Goal: Navigation & Orientation: Find specific page/section

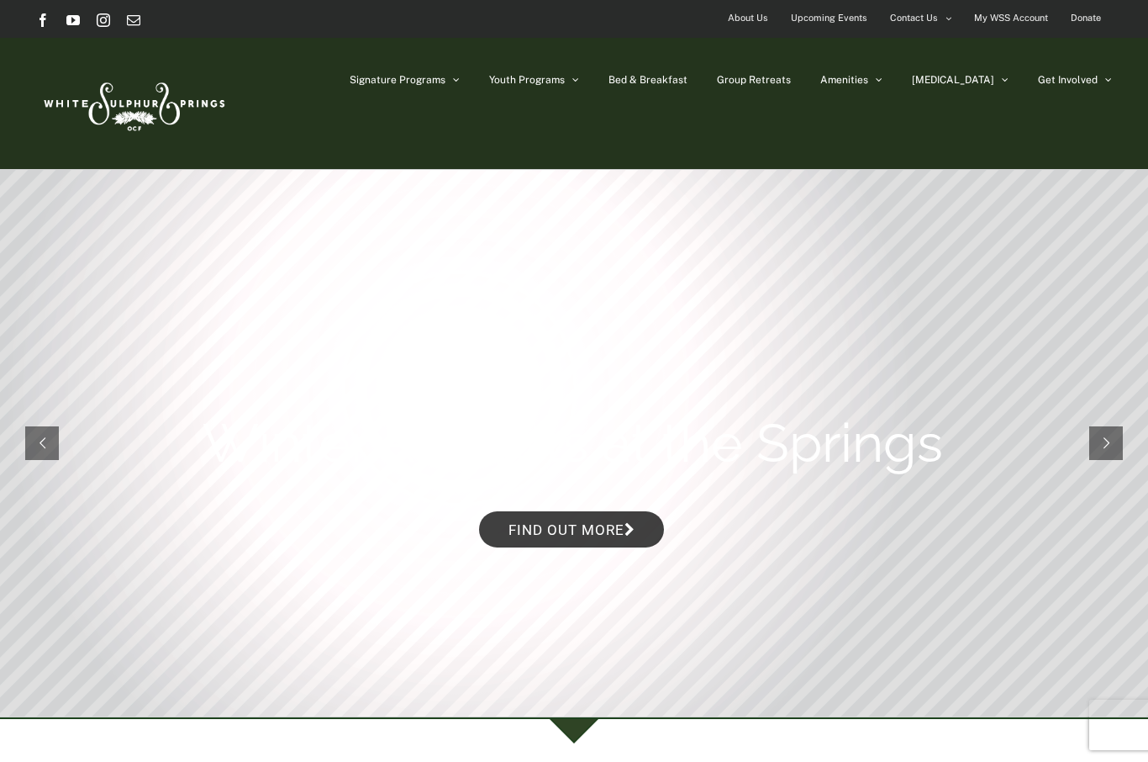
click at [963, 203] on link "The Property" at bounding box center [892, 218] width 143 height 30
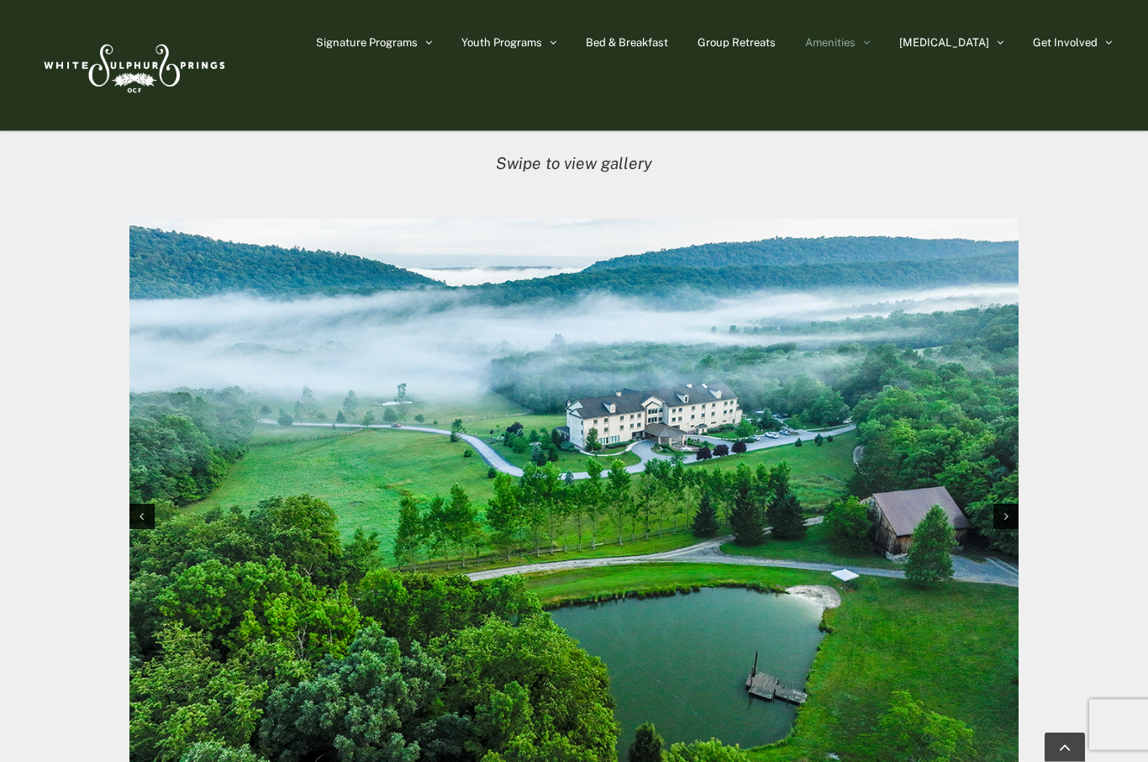
scroll to position [1642, 0]
click at [260, 488] on img "1 / 10" at bounding box center [574, 515] width 890 height 593
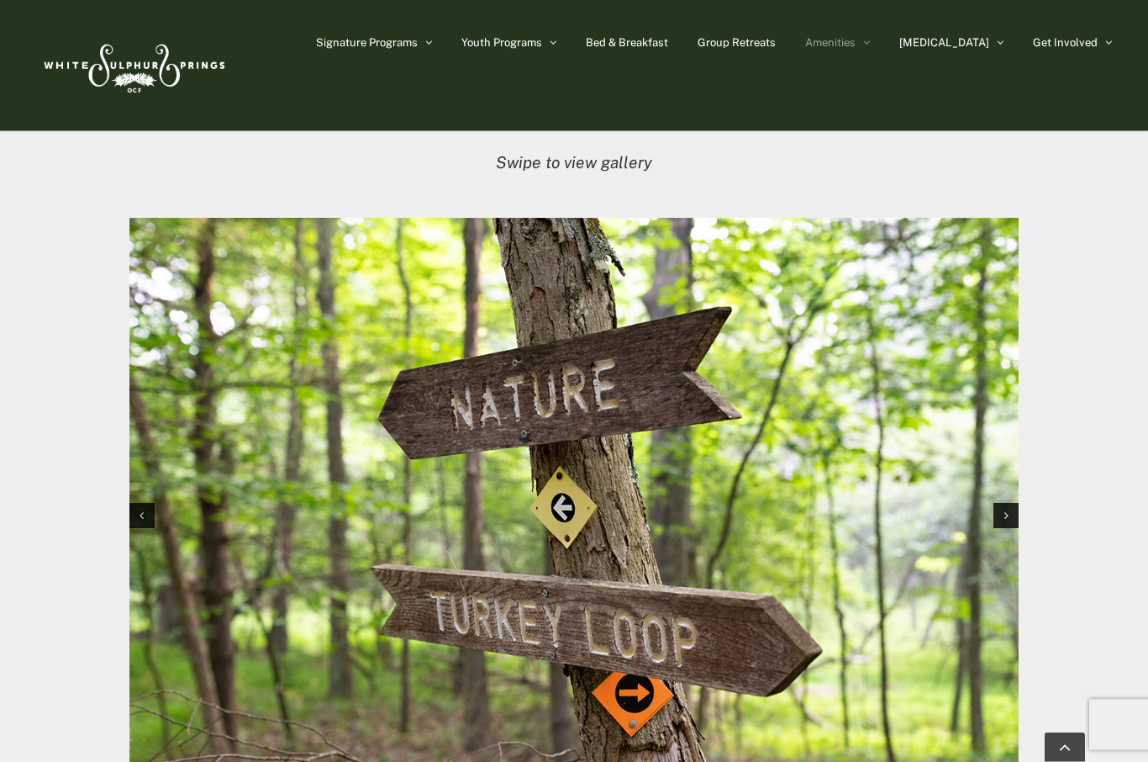
scroll to position [1643, 0]
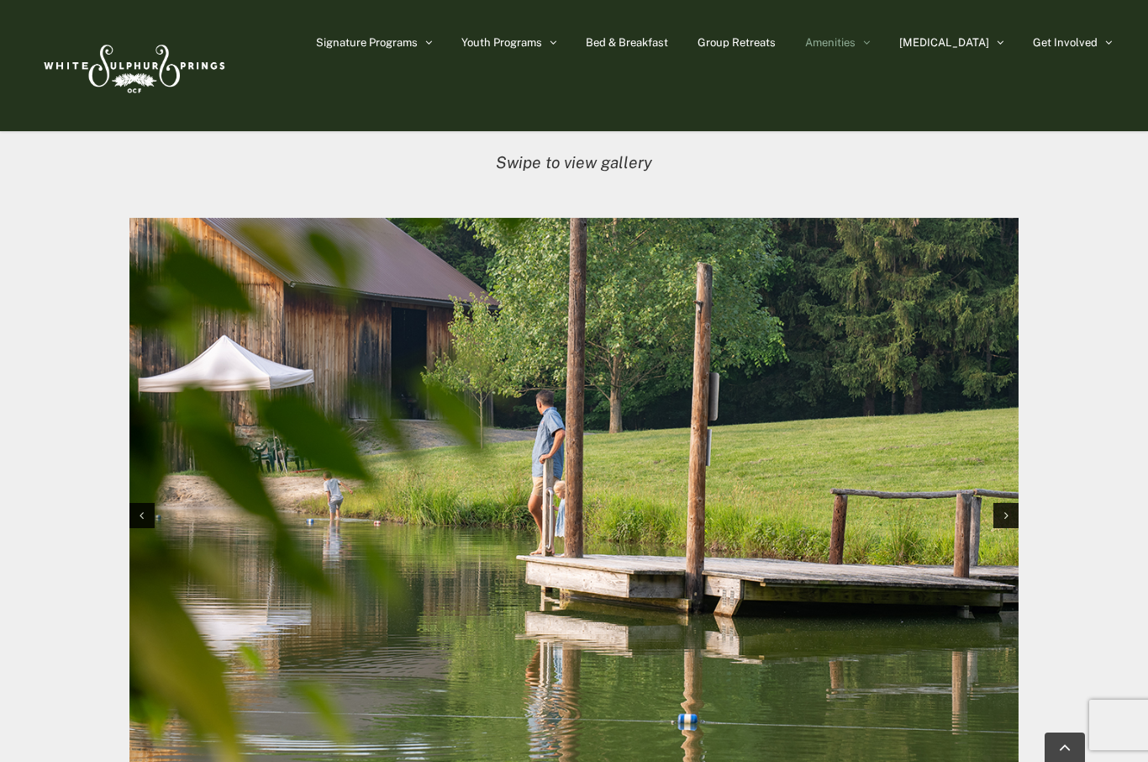
click at [657, 43] on span "Bed & Breakfast" at bounding box center [627, 42] width 82 height 11
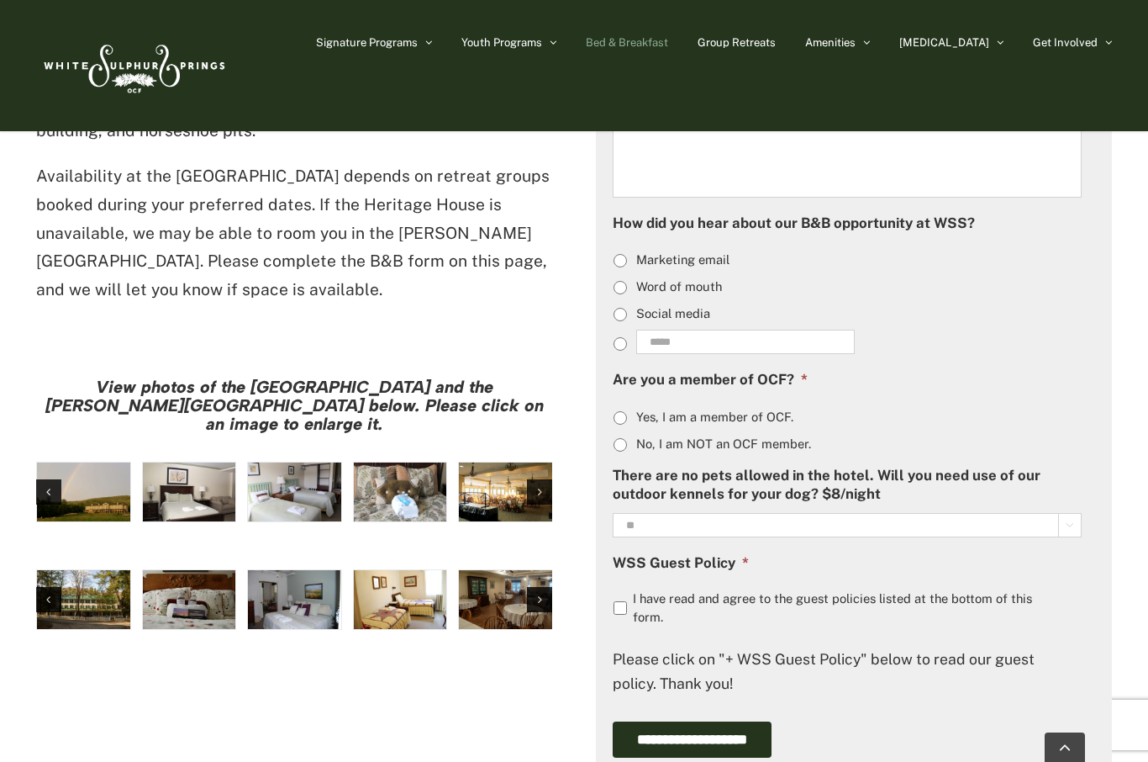
scroll to position [1199, 0]
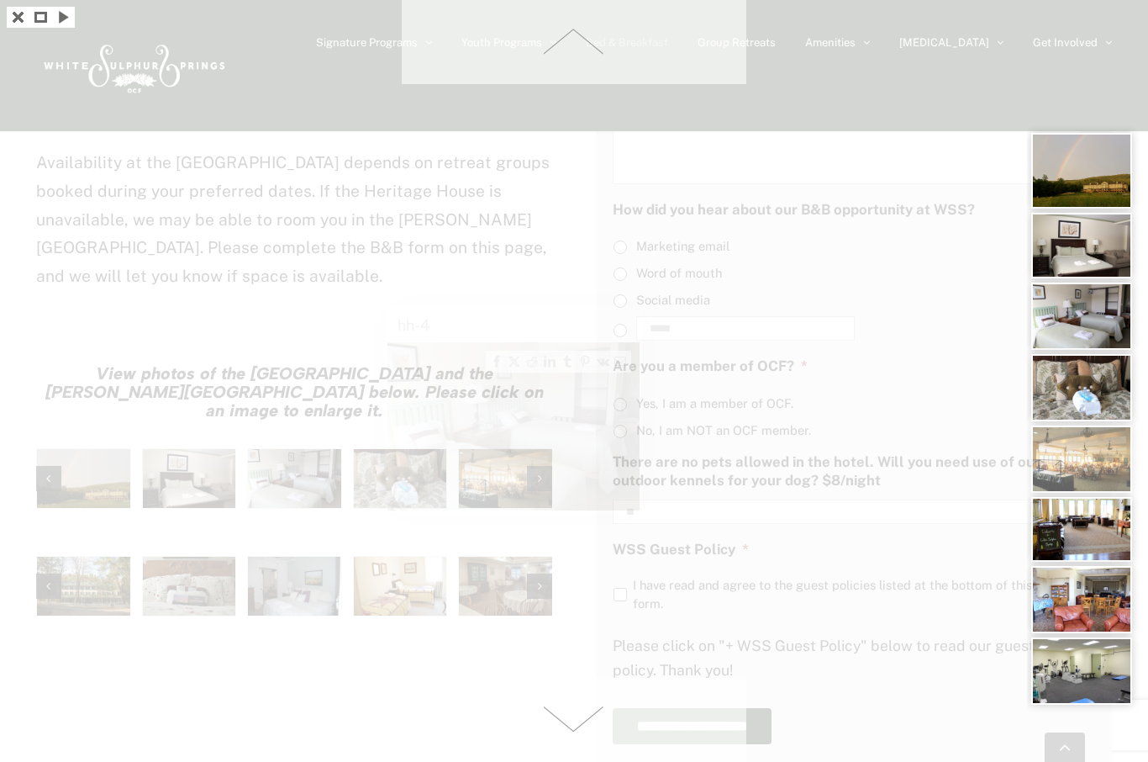
click at [1100, 539] on img at bounding box center [1082, 529] width 101 height 65
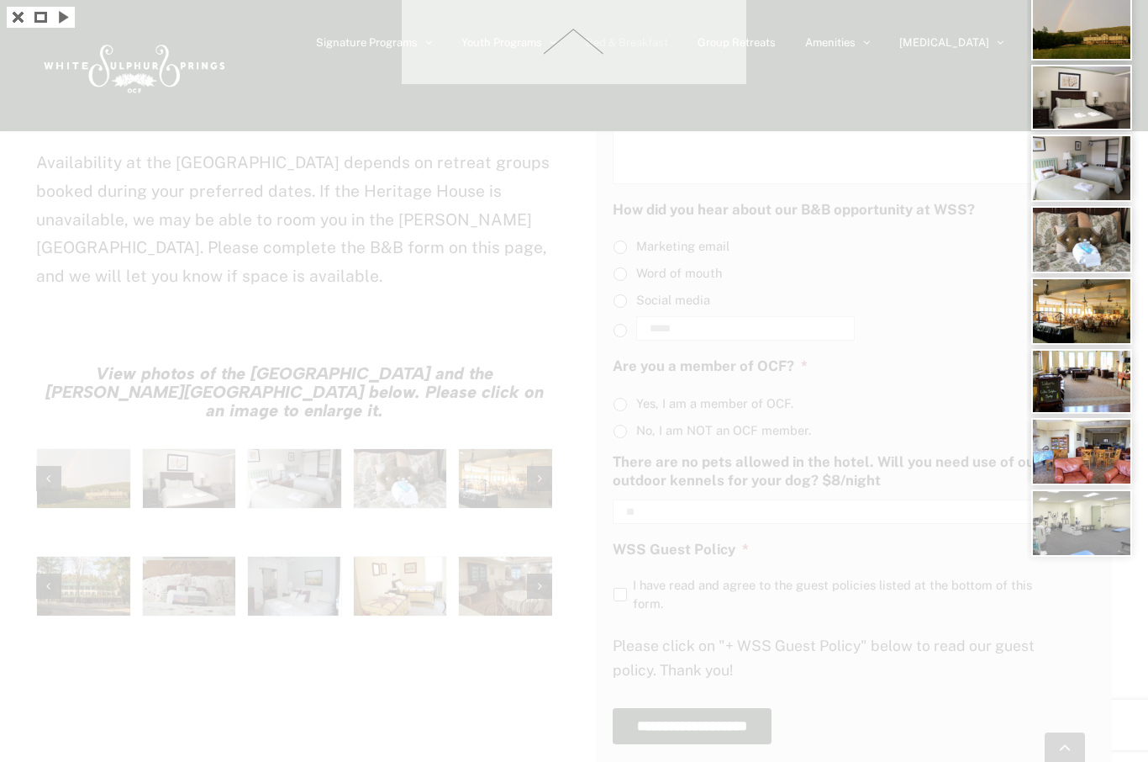
click at [1104, 544] on div at bounding box center [1087, 381] width 121 height 762
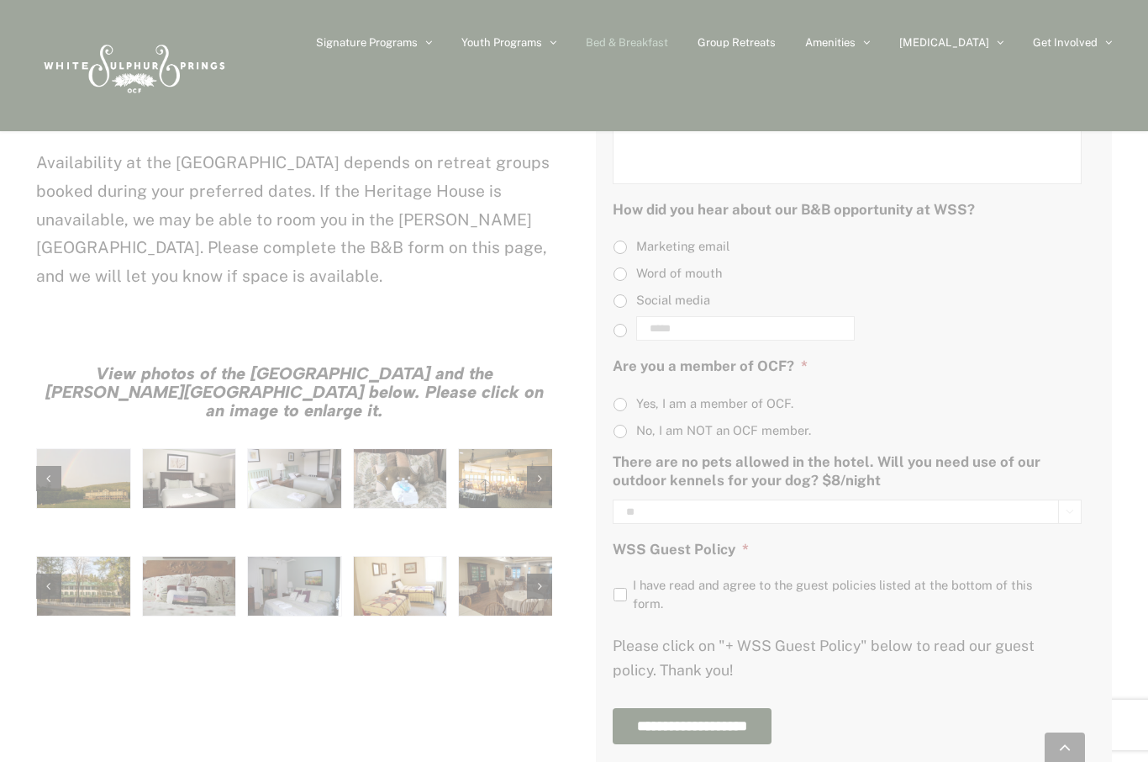
click at [184, 322] on div at bounding box center [574, 381] width 1148 height 762
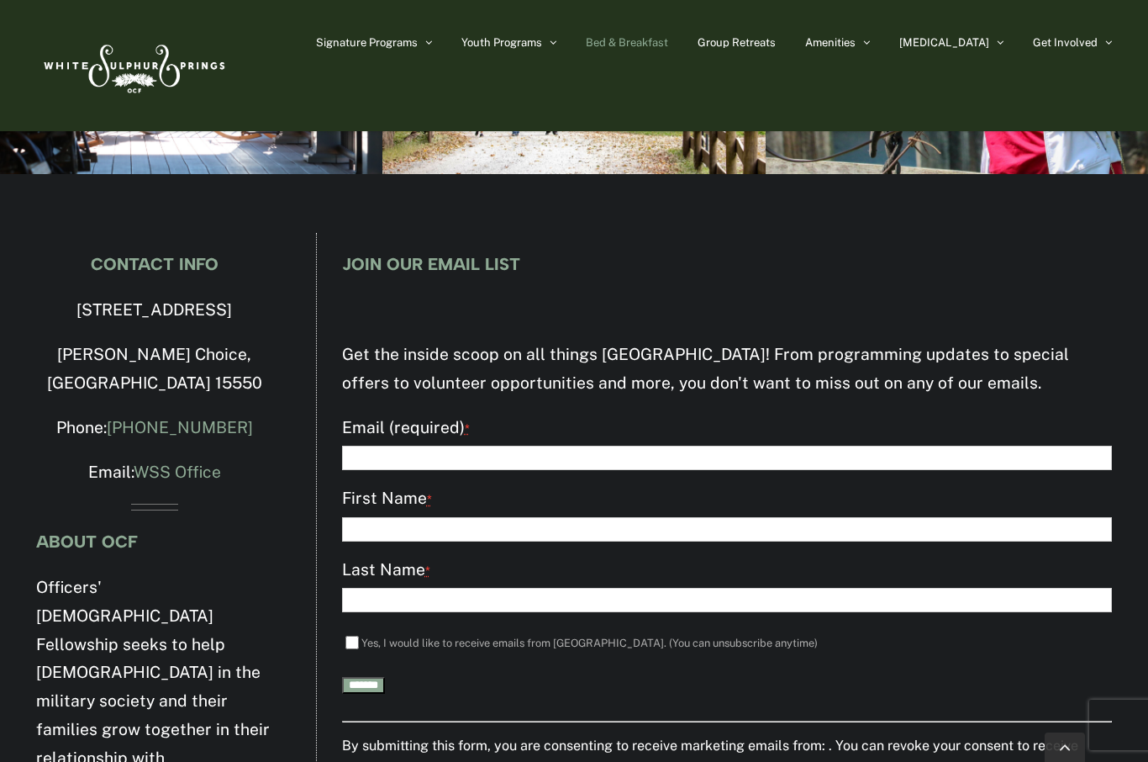
scroll to position [2484, 0]
click at [78, 300] on p "[STREET_ADDRESS]" at bounding box center [154, 311] width 237 height 29
click at [420, 249] on link "Horse Program" at bounding box center [387, 240] width 143 height 30
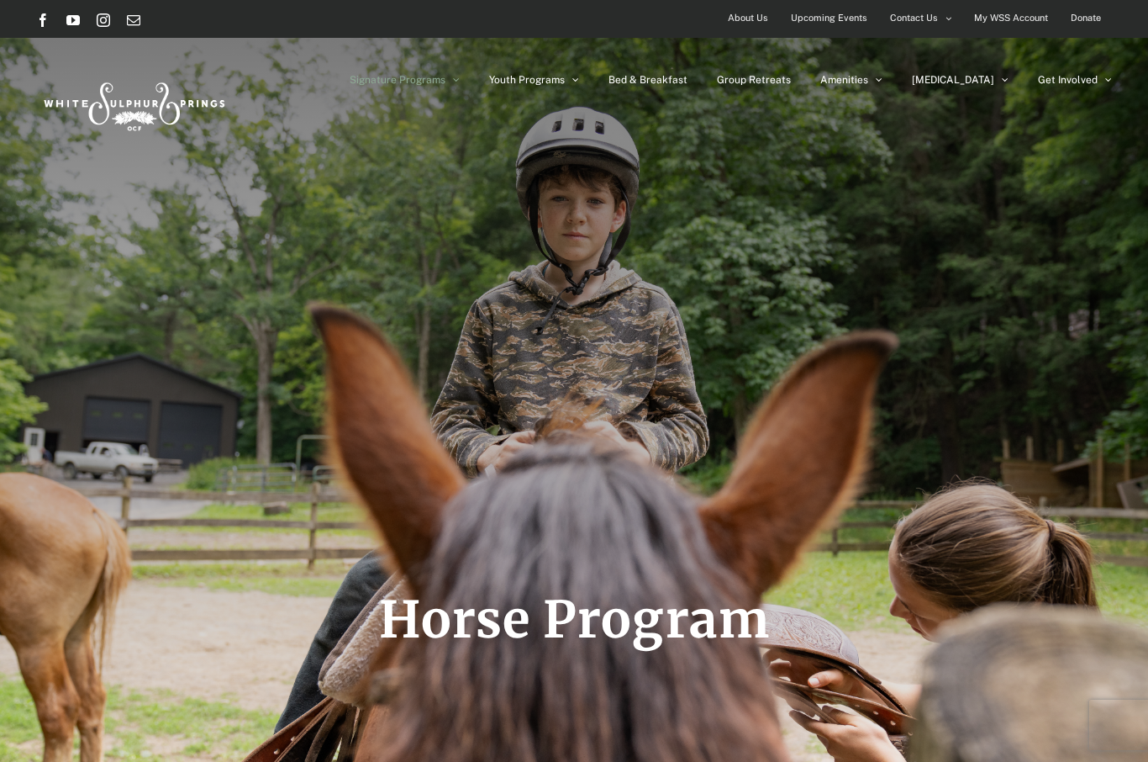
click at [1058, 154] on div "Signature Programs Summer R&R Winter Retreat Holistic Health Workshop Resurrect…" at bounding box center [574, 103] width 1076 height 131
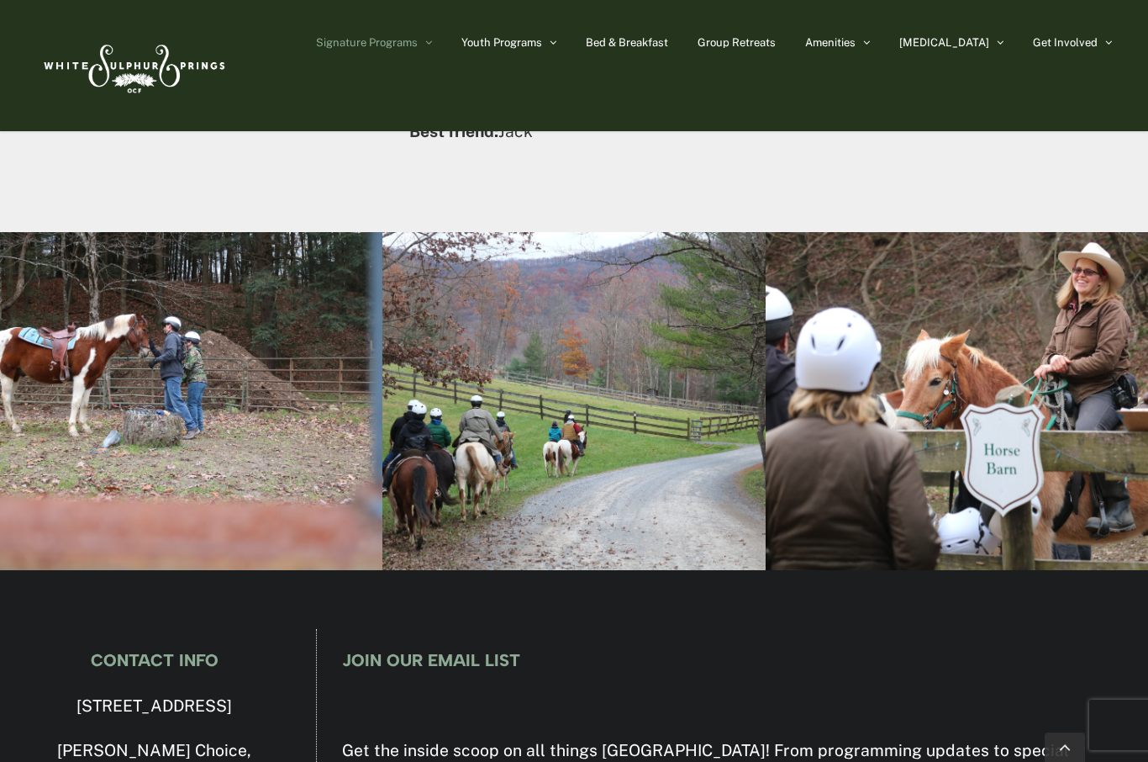
scroll to position [8021, 0]
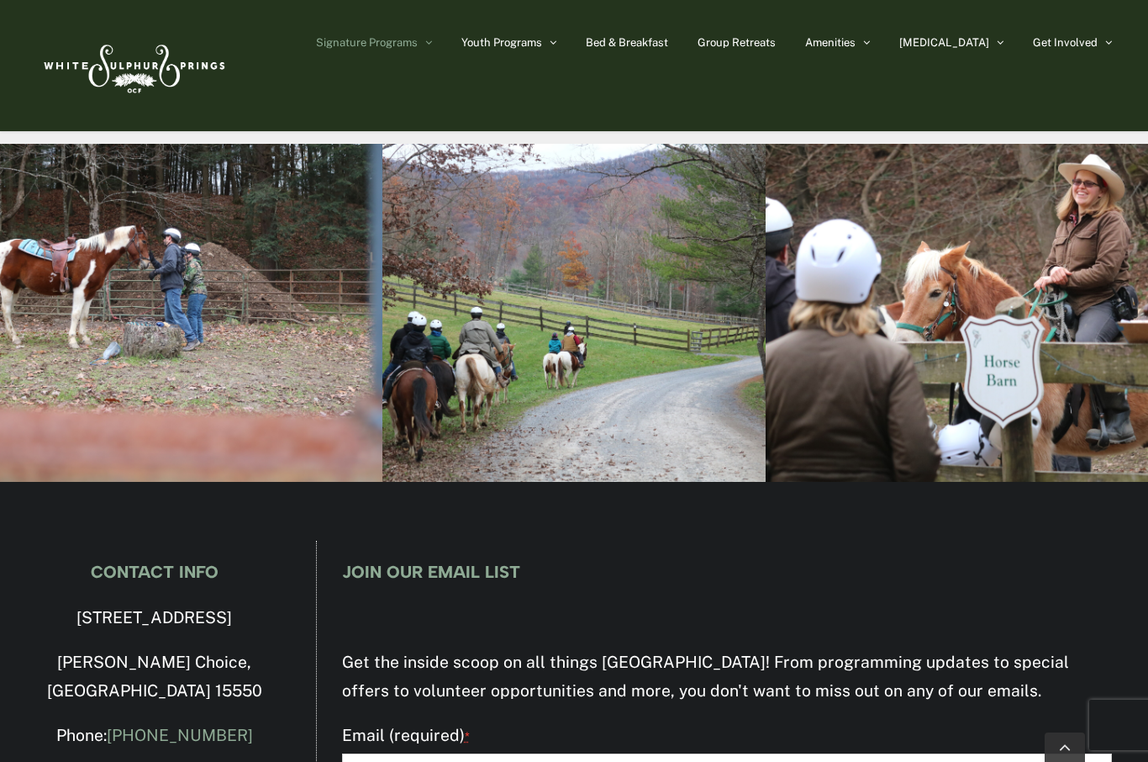
click at [182, 604] on p "[STREET_ADDRESS]" at bounding box center [154, 618] width 237 height 29
